Goal: Information Seeking & Learning: Stay updated

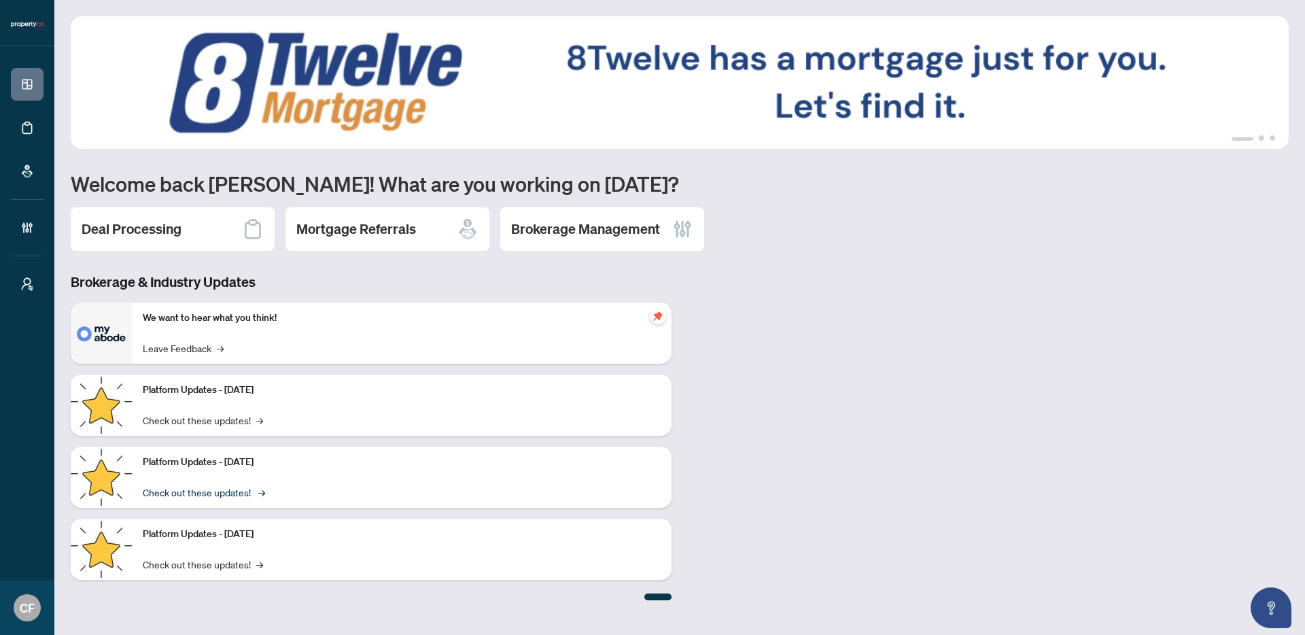
click at [224, 493] on link "Check out these updates! →" at bounding box center [203, 491] width 120 height 15
